Goal: Task Accomplishment & Management: Manage account settings

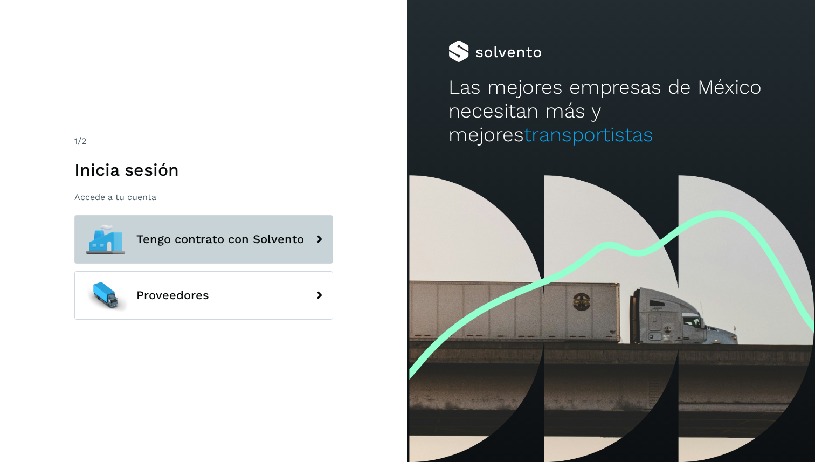
click at [171, 252] on button "Tengo contrato con Solvento" at bounding box center [203, 239] width 259 height 49
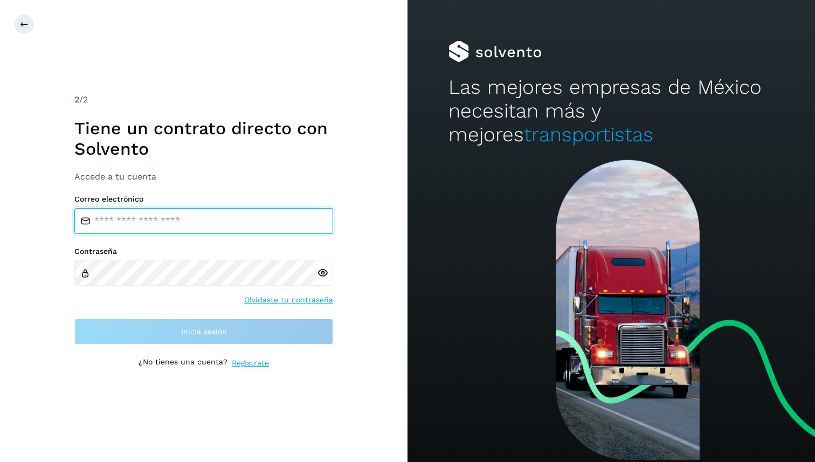
click at [203, 226] on input "email" at bounding box center [203, 221] width 259 height 26
paste input "**********"
type input "**********"
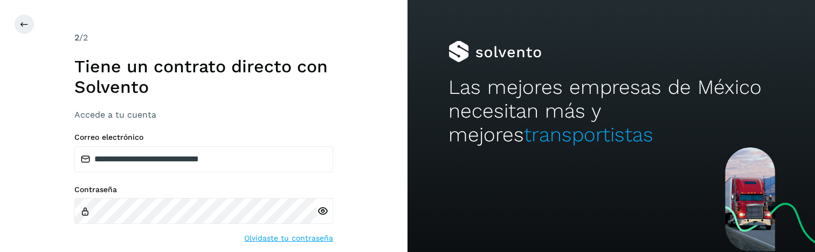
scroll to position [55, 0]
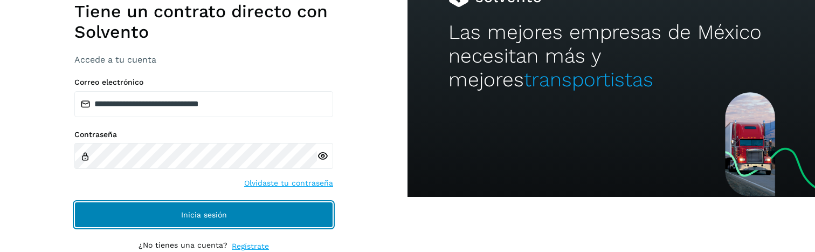
click at [177, 209] on button "Inicia sesión" at bounding box center [203, 215] width 259 height 26
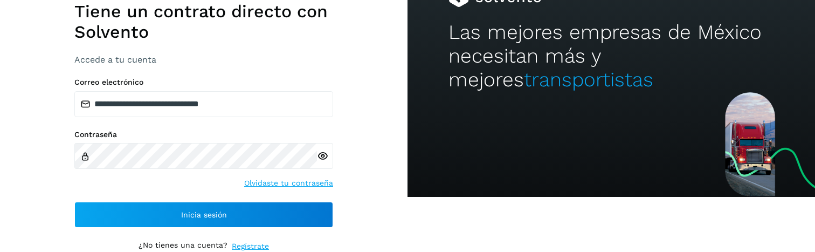
click at [465, 159] on div at bounding box center [610, 144] width 407 height 105
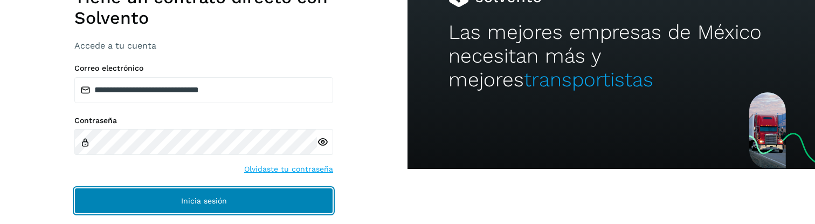
click at [256, 188] on button "Inicia sesión" at bounding box center [203, 201] width 259 height 26
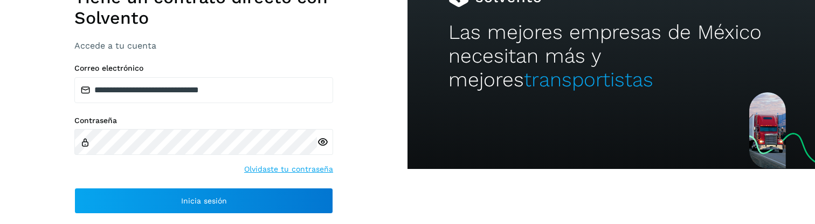
click at [275, 33] on div "2 /2 Tiene un contrato directo con Solvento Accede a tu cuenta" at bounding box center [203, 6] width 259 height 88
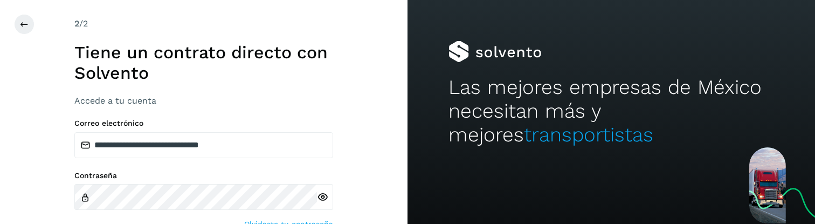
scroll to position [69, 0]
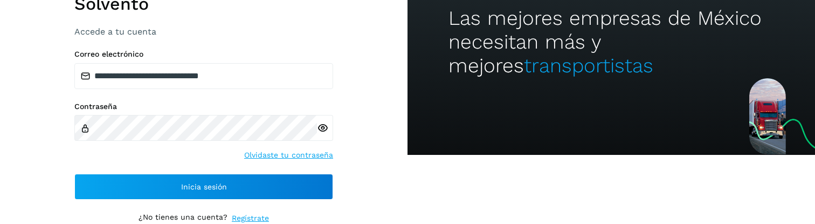
click at [183, 172] on div "**********" at bounding box center [203, 125] width 259 height 150
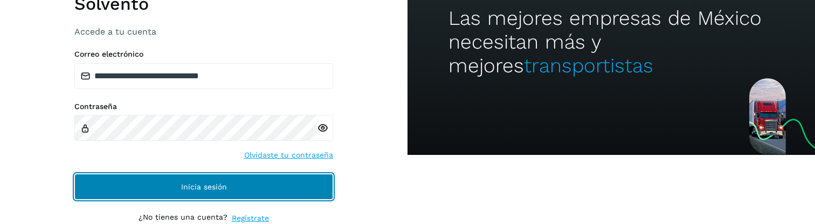
click at [183, 176] on button "Inicia sesión" at bounding box center [203, 187] width 259 height 26
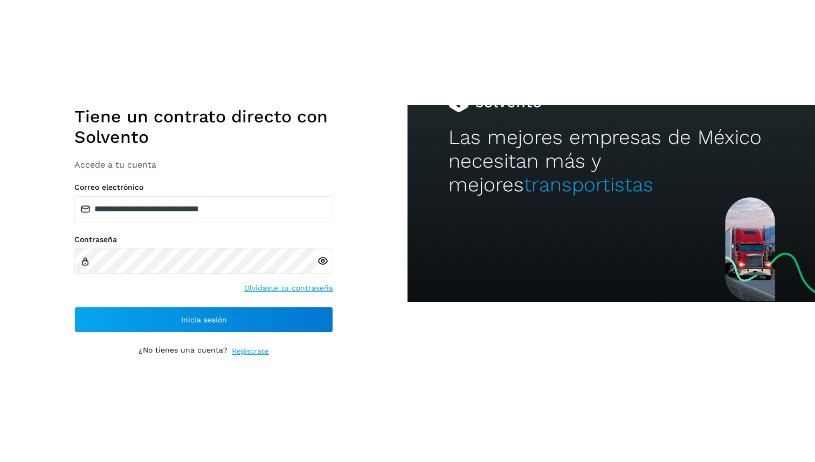
scroll to position [0, 0]
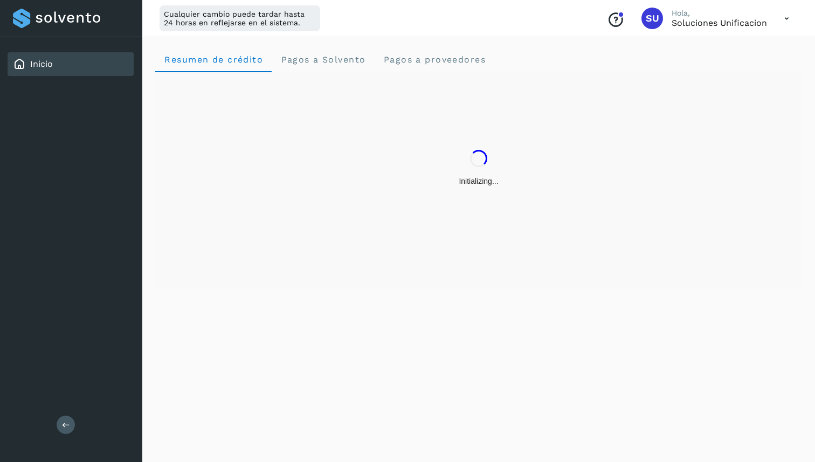
click at [783, 14] on icon at bounding box center [787, 19] width 22 height 22
click at [711, 66] on div "Cerrar sesión" at bounding box center [733, 69] width 128 height 20
click at [324, 58] on span "Pagos a Solvento" at bounding box center [322, 59] width 85 height 10
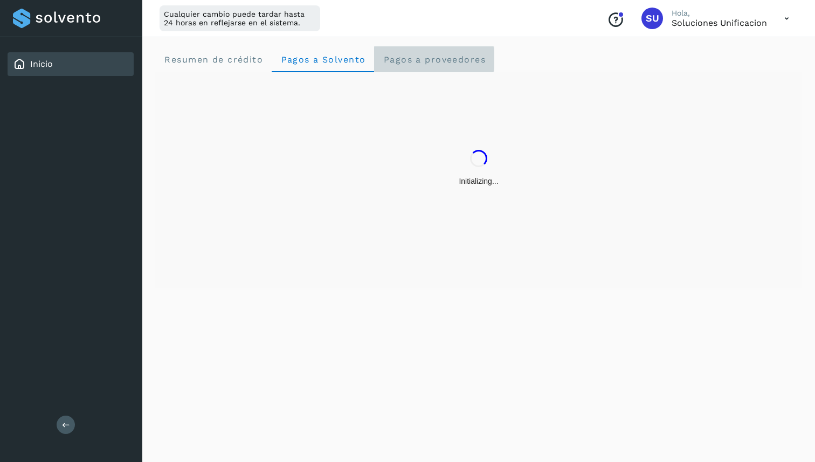
click at [418, 58] on span "Pagos a proveedores" at bounding box center [434, 59] width 103 height 10
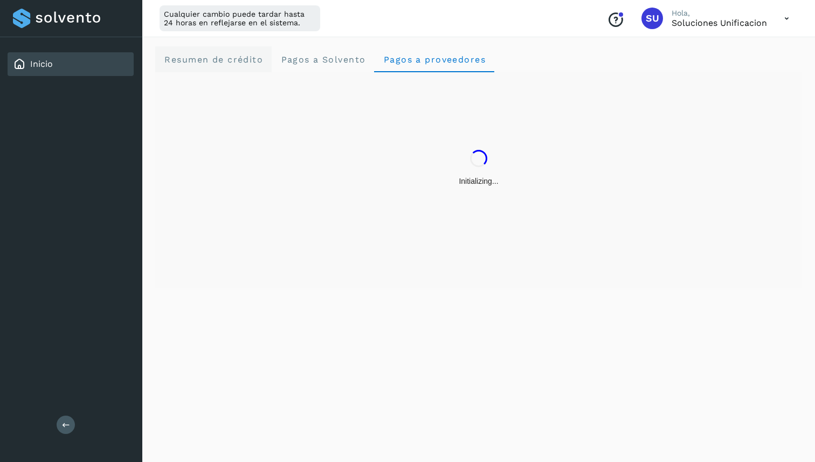
click at [240, 58] on span "Resumen de crédito" at bounding box center [213, 59] width 99 height 10
